Goal: Answer question/provide support

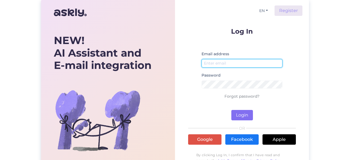
type input "[PERSON_NAME][EMAIL_ADDRESS][DOMAIN_NAME]"
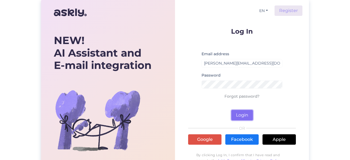
click at [243, 116] on button "Login" at bounding box center [242, 115] width 22 height 10
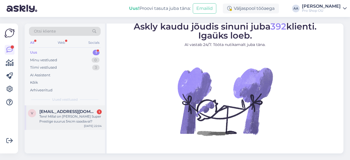
click at [60, 118] on div "Tere! Millal on [PERSON_NAME] Super Prestige suurus 54cm saadaval?" at bounding box center [70, 119] width 62 height 10
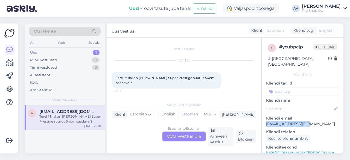
drag, startPoint x: 307, startPoint y: 118, endPoint x: 266, endPoint y: 120, distance: 41.0
click at [266, 121] on p "[EMAIL_ADDRESS][DOMAIN_NAME]" at bounding box center [302, 124] width 73 height 6
copy p "[EMAIL_ADDRESS][DOMAIN_NAME]"
click at [220, 140] on div "Arhiveeri vestlus" at bounding box center [221, 136] width 26 height 19
